Goal: Ask a question

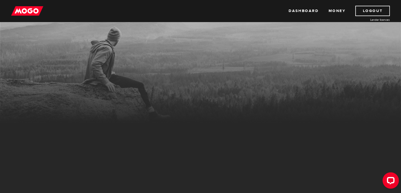
scroll to position [28, 0]
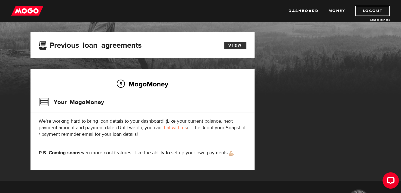
click at [235, 43] on link "View" at bounding box center [235, 46] width 22 height 8
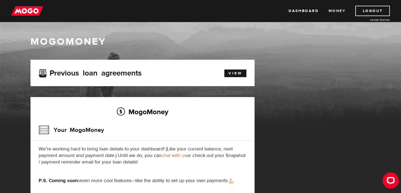
click at [336, 11] on link "Money" at bounding box center [336, 11] width 17 height 10
click at [230, 74] on link "View" at bounding box center [235, 73] width 22 height 8
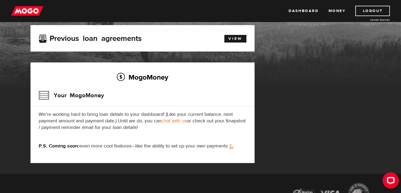
scroll to position [35, 0]
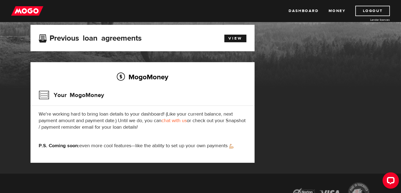
click at [175, 122] on link "chat with us" at bounding box center [174, 120] width 25 height 6
